Goal: Information Seeking & Learning: Learn about a topic

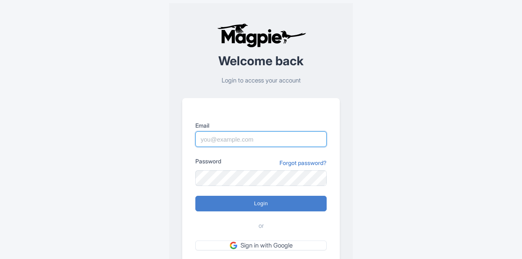
click at [241, 137] on input "Email" at bounding box center [260, 139] width 131 height 16
type input "Lee.Dunlap@intrepidtravel.com"
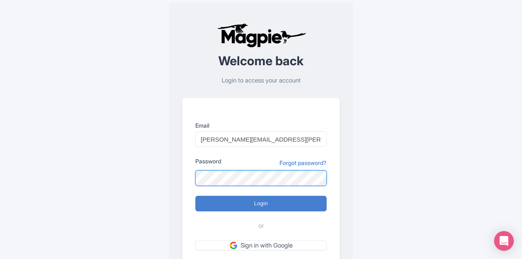
click at [195, 196] on input "Login" at bounding box center [260, 204] width 131 height 16
type input "Logging in..."
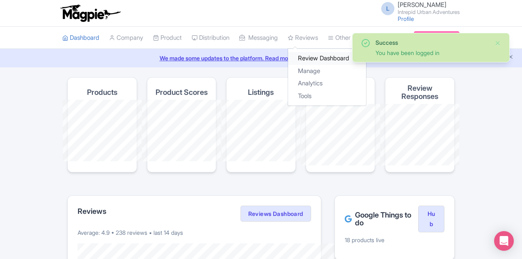
click at [288, 58] on link "Review Dashboard" at bounding box center [327, 58] width 78 height 13
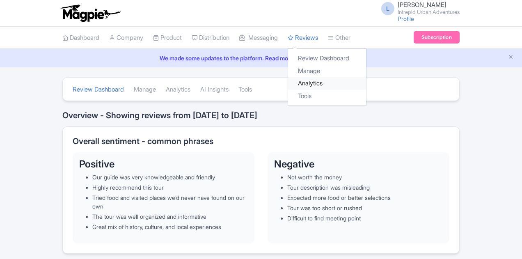
click at [288, 85] on link "Analytics" at bounding box center [327, 83] width 78 height 13
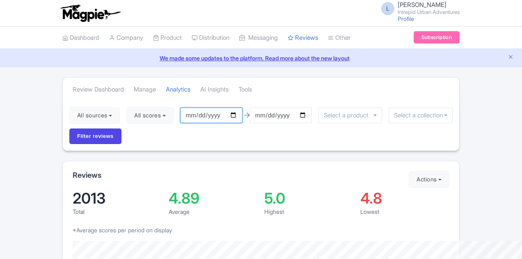
click at [186, 117] on input "[DATE]" at bounding box center [211, 115] width 62 height 16
type input "[DATE]"
click at [394, 117] on input "select-one" at bounding box center [420, 115] width 53 height 7
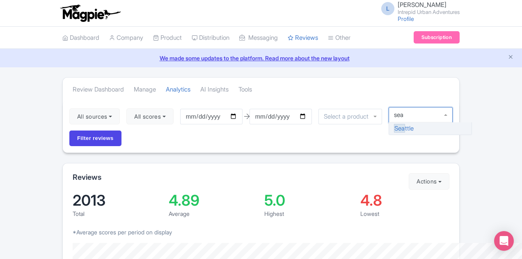
type input "seat"
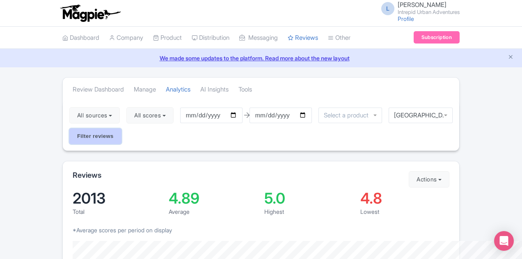
click at [121, 128] on input "Filter reviews" at bounding box center [95, 136] width 52 height 16
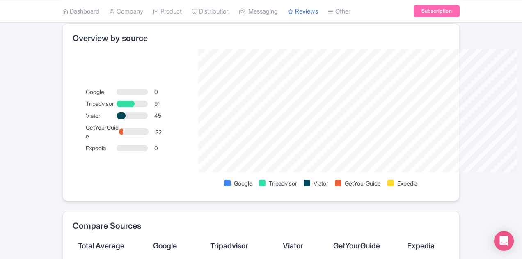
scroll to position [524, 0]
